Goal: Task Accomplishment & Management: Manage account settings

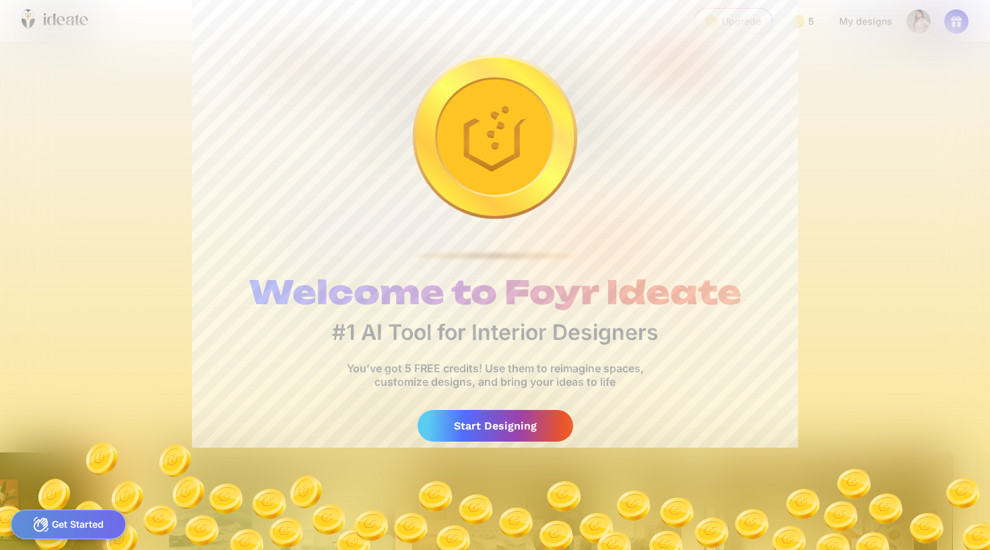
click at [73, 522] on div "Get Started" at bounding box center [68, 525] width 115 height 30
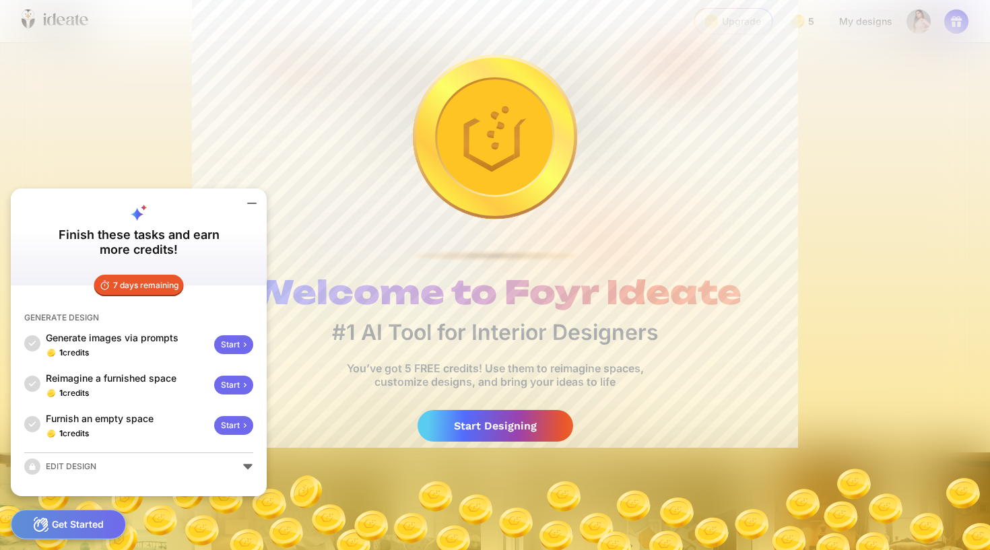
click at [249, 467] on div "EDIT DESIGN" at bounding box center [138, 467] width 229 height 16
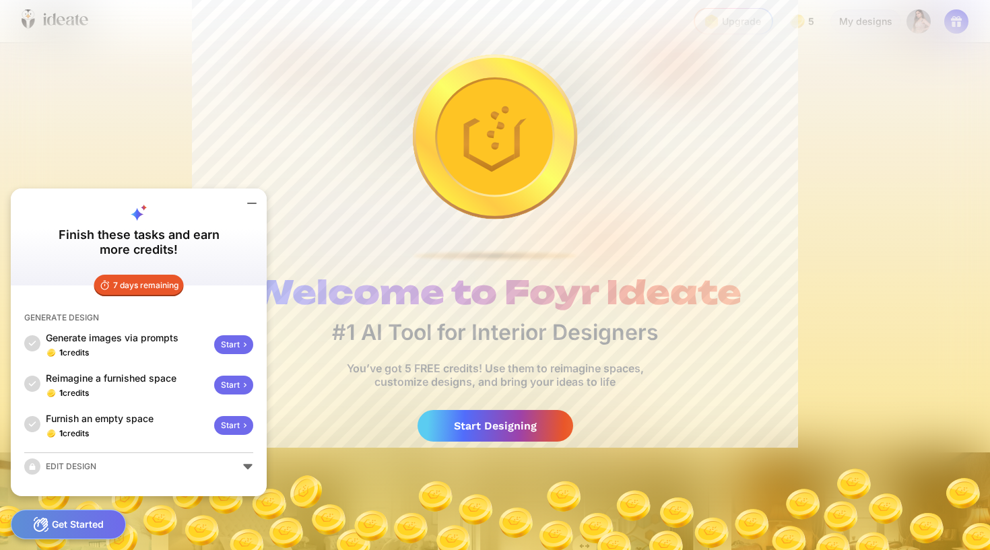
click at [238, 467] on div "EDIT DESIGN" at bounding box center [138, 467] width 229 height 16
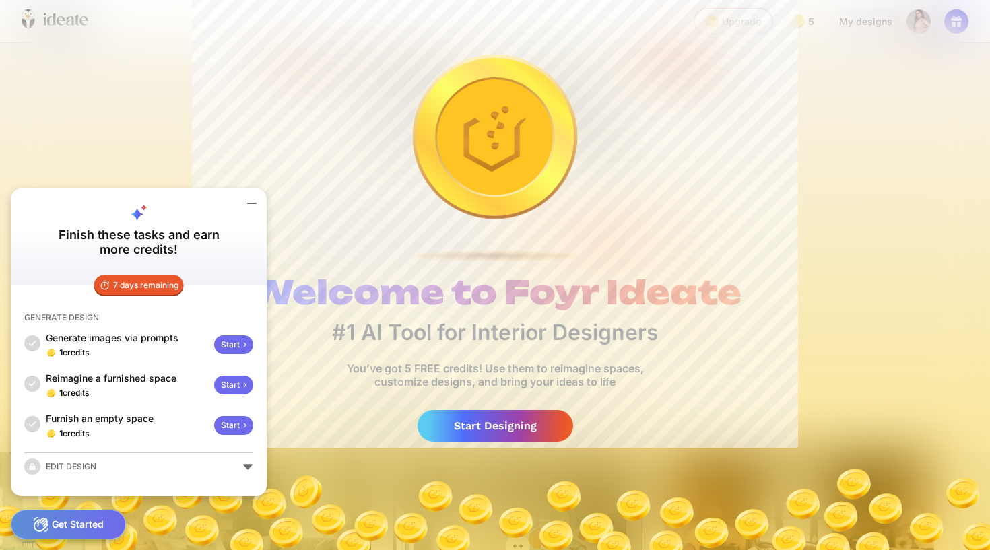
click at [247, 202] on icon at bounding box center [252, 203] width 16 height 16
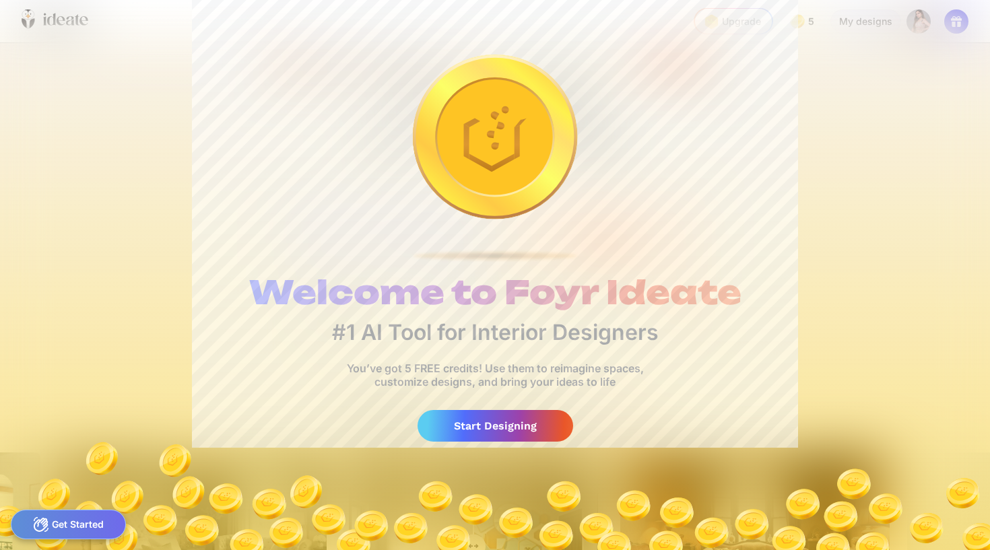
click at [83, 522] on div "Get Started" at bounding box center [68, 525] width 115 height 30
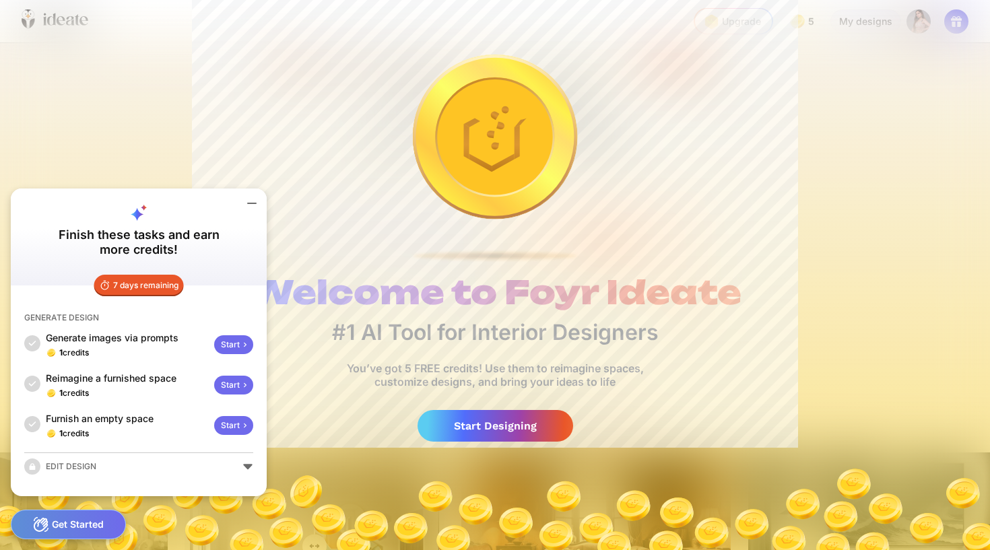
click at [917, 247] on div "Welcome to Foyr Ideate #1 AI Tool for Interior Designers You’ve got 5 FREE cred…" at bounding box center [495, 275] width 990 height 550
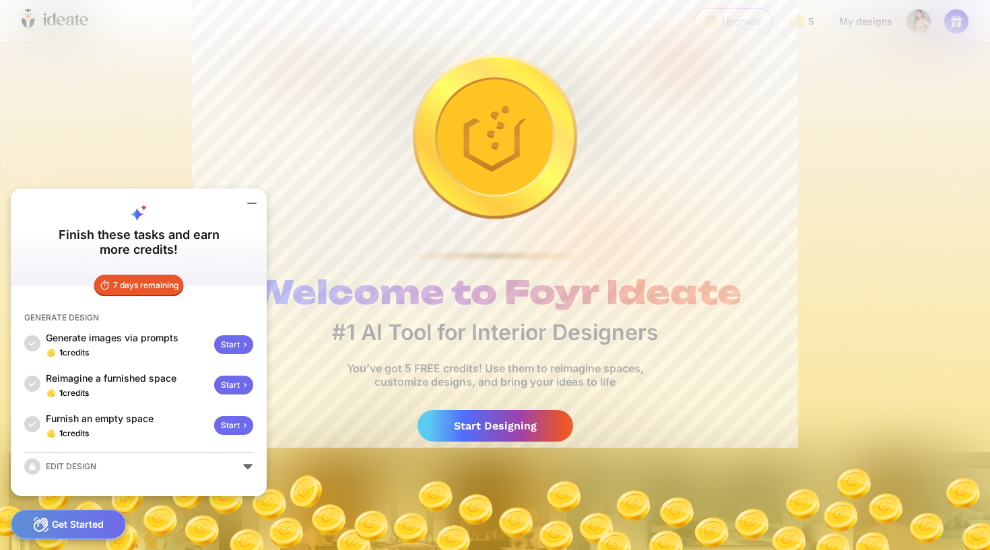
scroll to position [0, 1004]
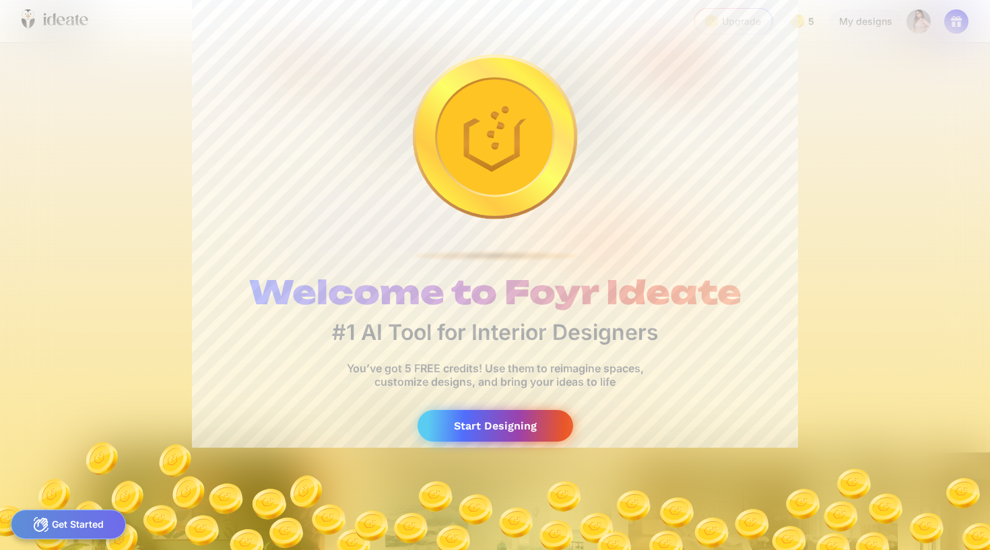
click at [475, 411] on div "Start Designing" at bounding box center [496, 426] width 156 height 32
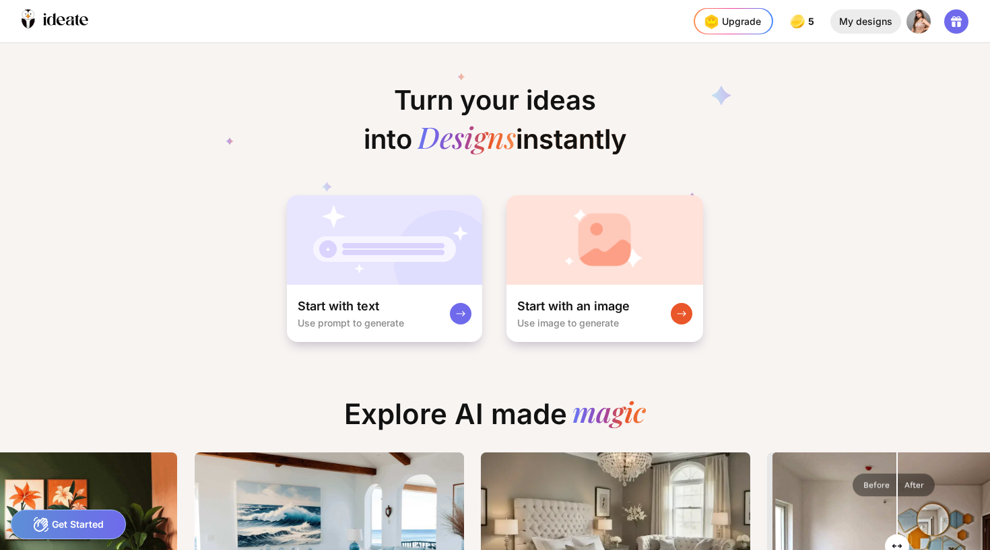
click at [885, 21] on div "My designs" at bounding box center [866, 21] width 71 height 24
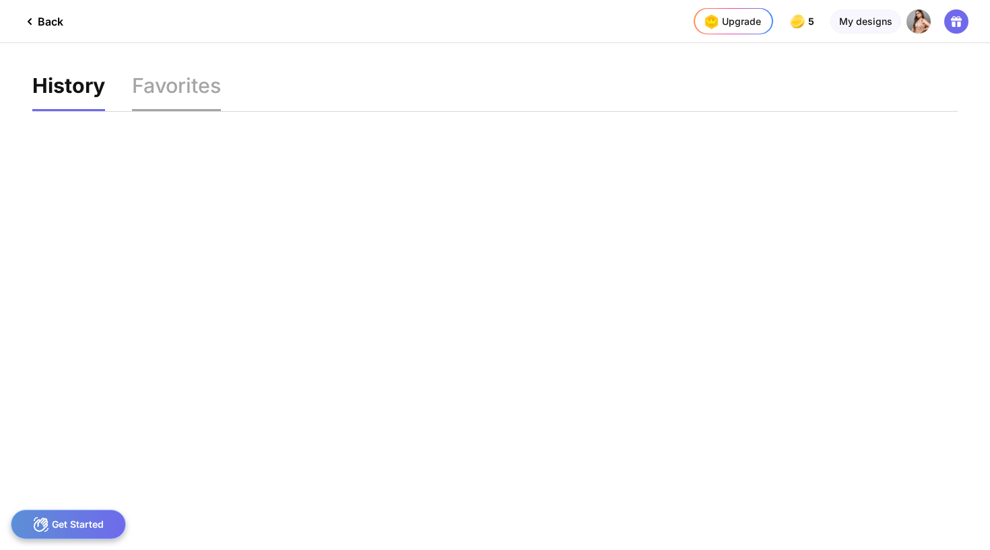
click at [191, 85] on div "Favorites" at bounding box center [176, 93] width 89 height 36
click at [51, 20] on div "Back" at bounding box center [43, 21] width 42 height 16
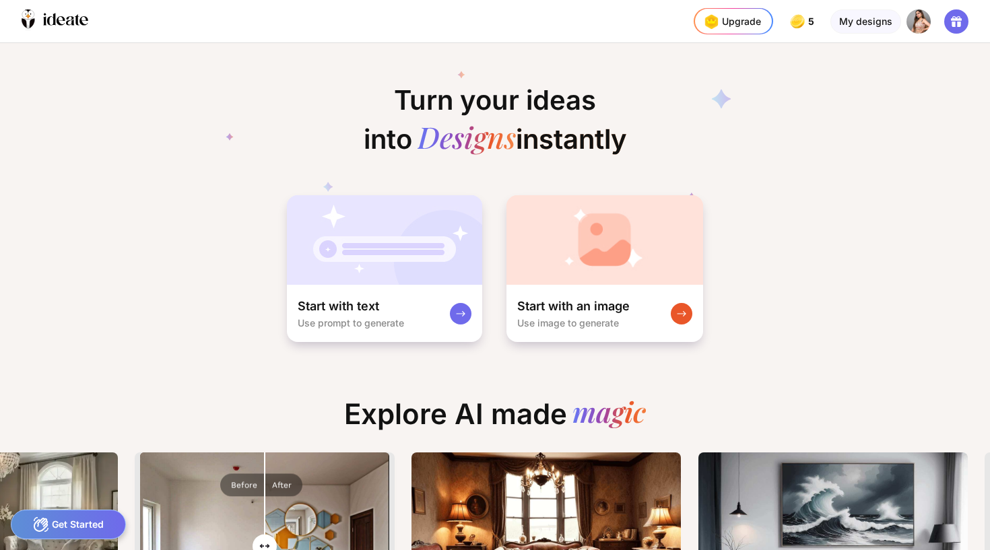
click at [922, 21] on img at bounding box center [919, 21] width 24 height 24
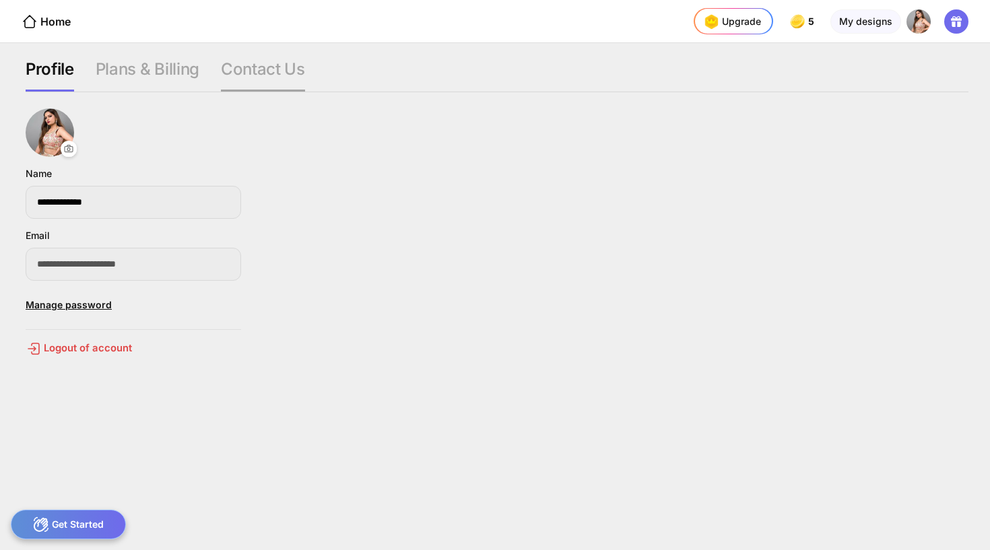
click at [266, 65] on div "Contact Us" at bounding box center [263, 75] width 84 height 32
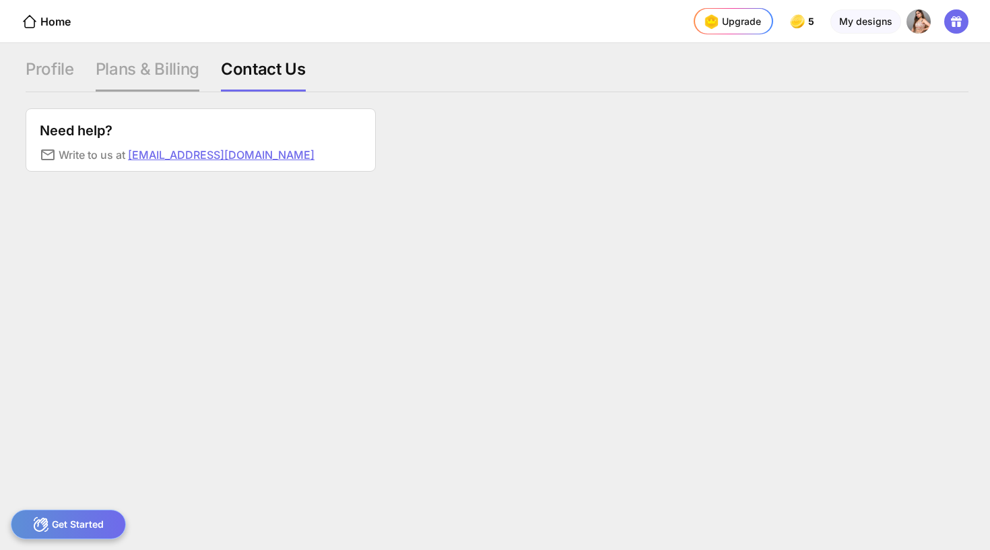
click at [164, 78] on div "Plans & Billing" at bounding box center [148, 75] width 104 height 32
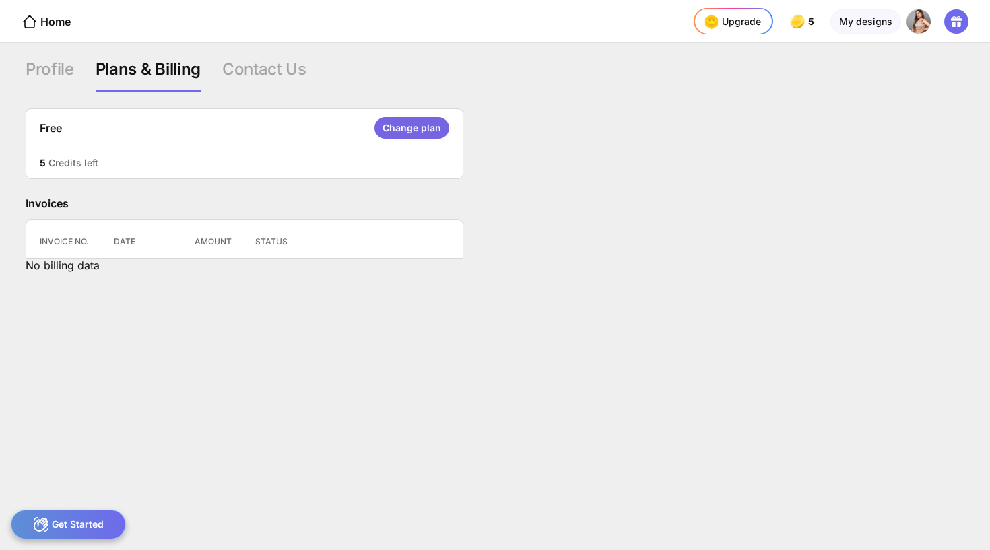
click at [76, 74] on div "Profile Plans & Billing Contact Us" at bounding box center [184, 75] width 316 height 32
click at [55, 75] on div "Profile" at bounding box center [50, 75] width 49 height 32
